Goal: Task Accomplishment & Management: Complete application form

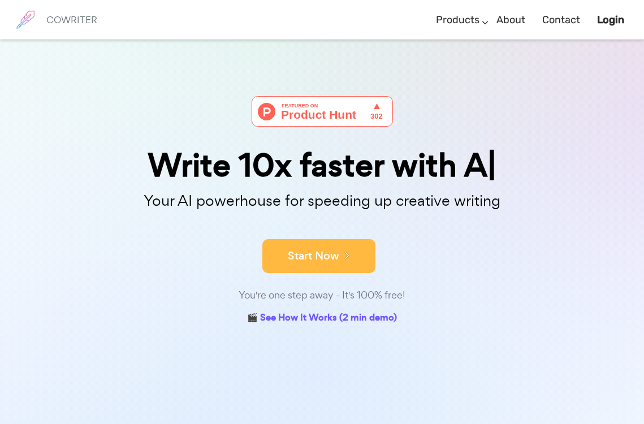
click at [317, 259] on button "Start Now" at bounding box center [319, 256] width 113 height 34
